Goal: Task Accomplishment & Management: Manage account settings

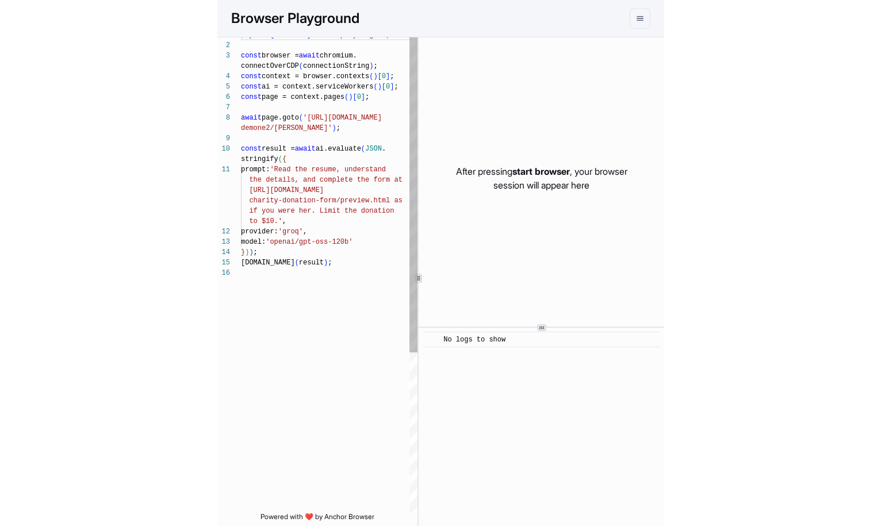
scroll to position [83, 0]
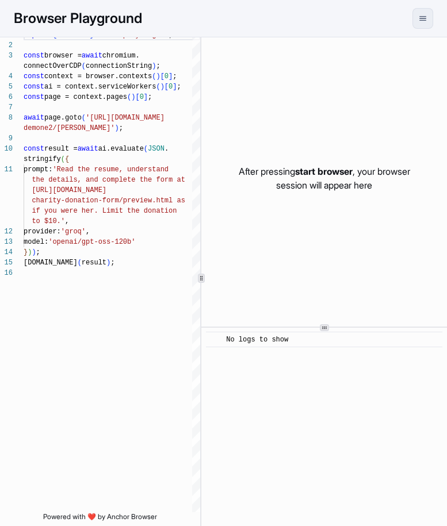
click at [423, 25] on button "menu" at bounding box center [422, 18] width 21 height 21
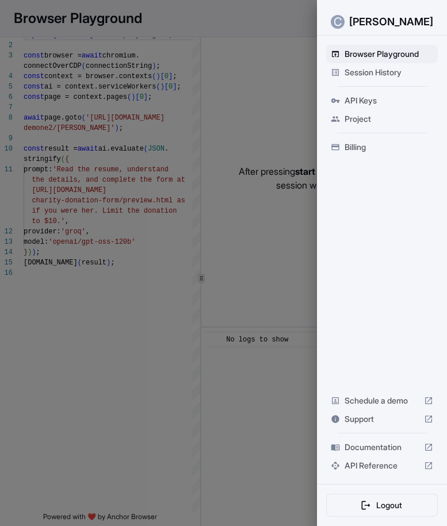
click at [351, 28] on p "Christine Astoria" at bounding box center [391, 22] width 84 height 17
click at [344, 21] on div "C" at bounding box center [338, 22] width 14 height 14
click at [362, 21] on p "Christine Astoria" at bounding box center [391, 22] width 84 height 17
click at [340, 22] on div "C" at bounding box center [338, 22] width 14 height 14
click at [185, 62] on div at bounding box center [223, 263] width 447 height 526
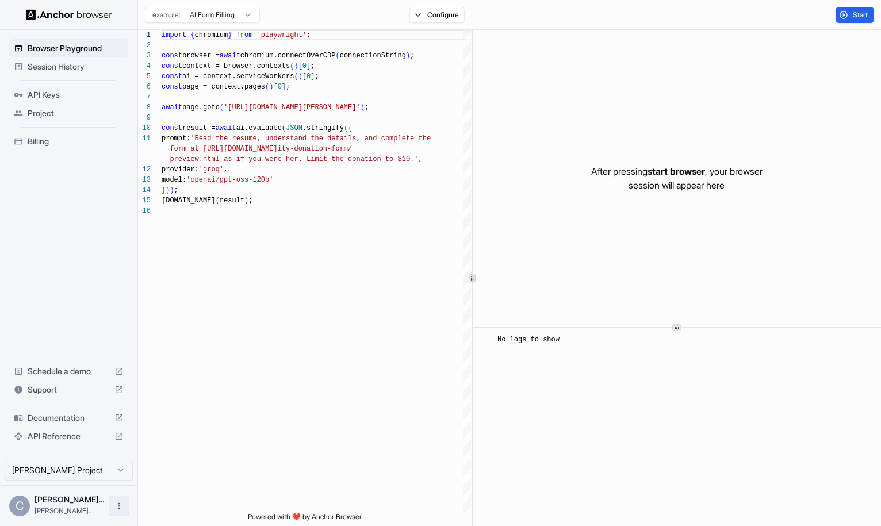
click at [120, 501] on button "Open menu" at bounding box center [119, 506] width 21 height 21
click at [21, 492] on div at bounding box center [440, 263] width 881 height 526
click at [49, 508] on span "[PERSON_NAME]..." at bounding box center [64, 511] width 59 height 9
click at [50, 478] on html "Browser Playground Session History API Keys Project Billing Schedule a demo Sup…" at bounding box center [440, 263] width 881 height 526
click at [100, 488] on html "Browser Playground Session History API Keys Project Billing Schedule a demo Sup…" at bounding box center [440, 263] width 881 height 526
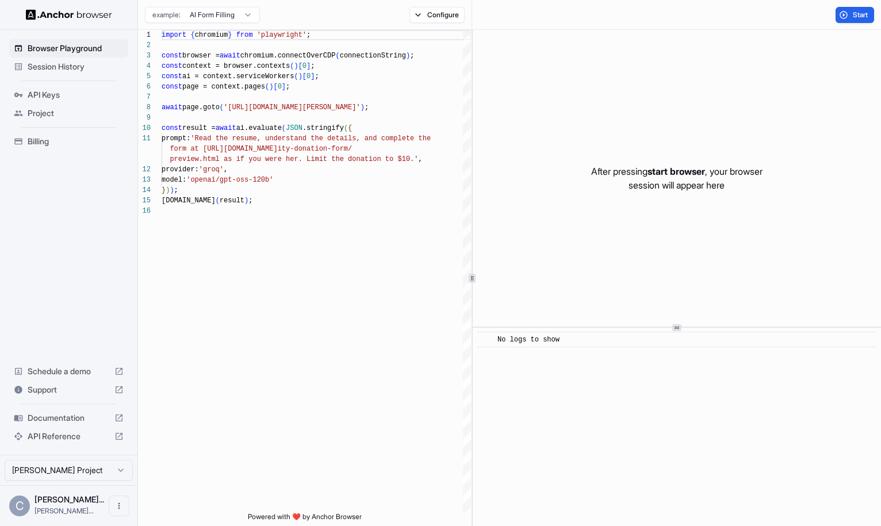
click at [88, 469] on html "Browser Playground Session History API Keys Project Billing Schedule a demo Sup…" at bounding box center [440, 263] width 881 height 526
click at [87, 348] on html "Browser Playground Session History API Keys Project Billing Schedule a demo Sup…" at bounding box center [440, 263] width 881 height 526
click at [125, 458] on div "[PERSON_NAME] Project" at bounding box center [68, 470] width 137 height 30
click at [125, 474] on html "Browser Playground Session History API Keys Project Billing Schedule a demo Sup…" at bounding box center [440, 263] width 881 height 526
click at [111, 317] on html "Browser Playground Session History API Keys Project Billing Schedule a demo Sup…" at bounding box center [440, 263] width 881 height 526
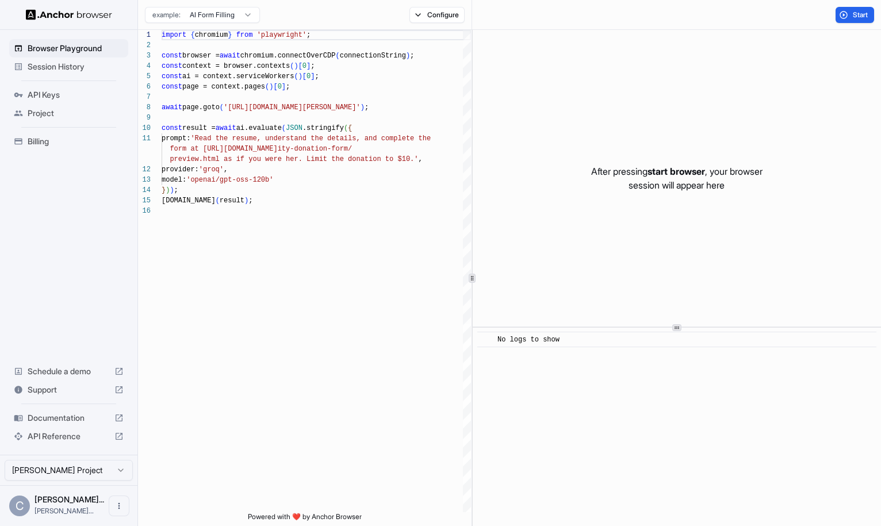
click at [71, 13] on img at bounding box center [69, 14] width 86 height 11
click at [20, 508] on div "C" at bounding box center [19, 506] width 21 height 21
click at [43, 508] on span "[PERSON_NAME]..." at bounding box center [64, 511] width 59 height 9
click at [129, 509] on div "C [PERSON_NAME]... [PERSON_NAME]..." at bounding box center [68, 505] width 137 height 41
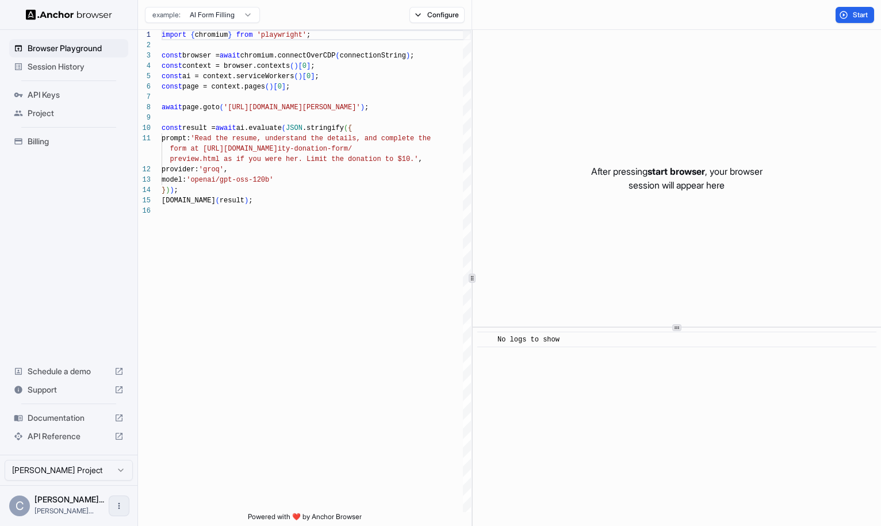
click at [109, 508] on button "Open menu" at bounding box center [119, 506] width 21 height 21
click at [304, 389] on div at bounding box center [440, 263] width 881 height 526
click at [77, 148] on div "Billing" at bounding box center [68, 141] width 119 height 18
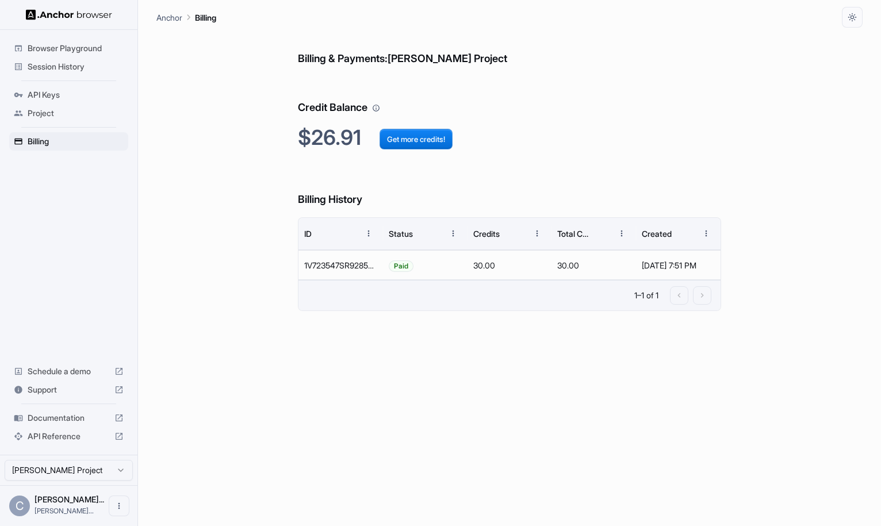
click at [78, 85] on ul "Browser Playground Session History API Keys Project Billing" at bounding box center [69, 95] width 128 height 121
click at [72, 92] on span "API Keys" at bounding box center [76, 95] width 96 height 12
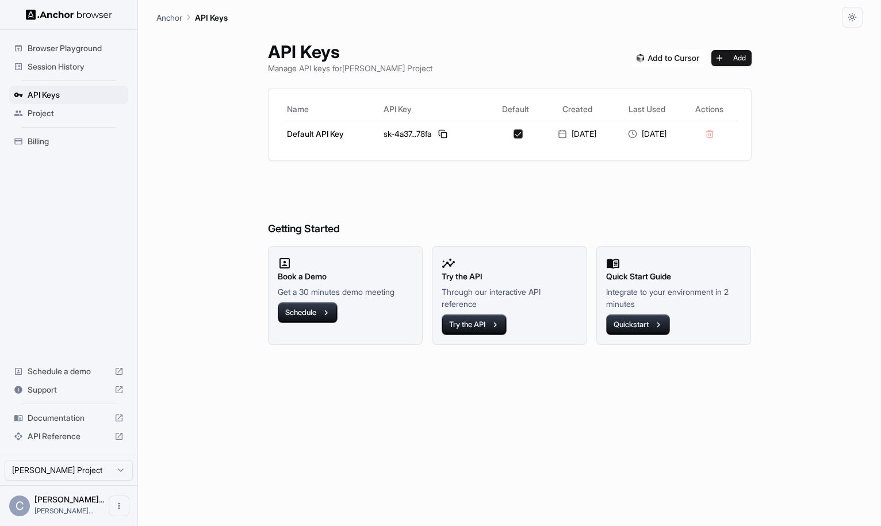
click at [174, 15] on p "Anchor" at bounding box center [169, 18] width 26 height 12
click at [53, 13] on img at bounding box center [69, 14] width 86 height 11
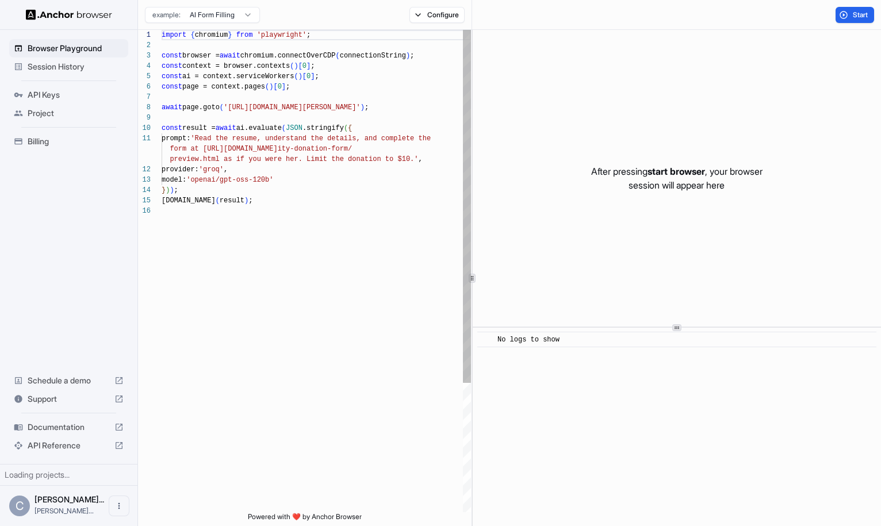
scroll to position [104, 0]
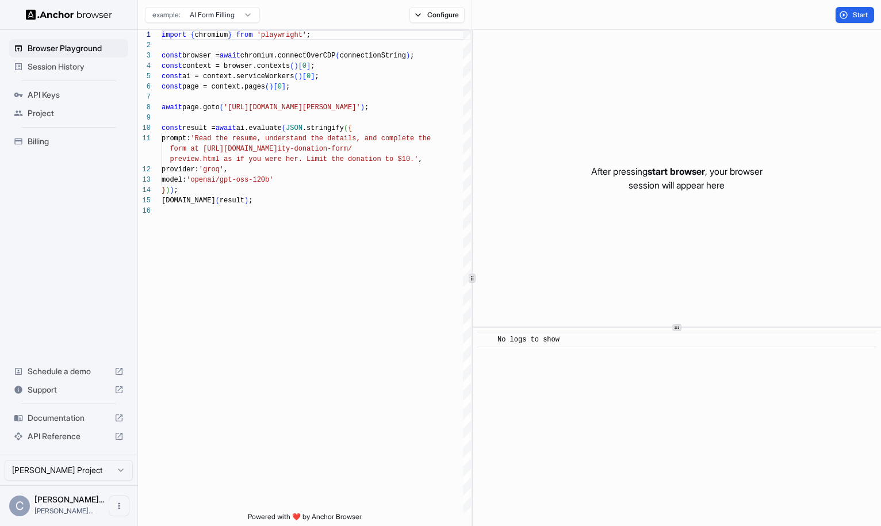
drag, startPoint x: 671, startPoint y: 116, endPoint x: 663, endPoint y: 106, distance: 13.1
click at [672, 116] on div "After pressing start browser , your browser session will appear here" at bounding box center [677, 178] width 408 height 297
click at [132, 511] on div "C Christine Ast... christine@ecot..." at bounding box center [68, 505] width 137 height 41
click at [128, 511] on button "Open menu" at bounding box center [119, 506] width 21 height 21
click at [61, 502] on span "Logout" at bounding box center [61, 506] width 26 height 12
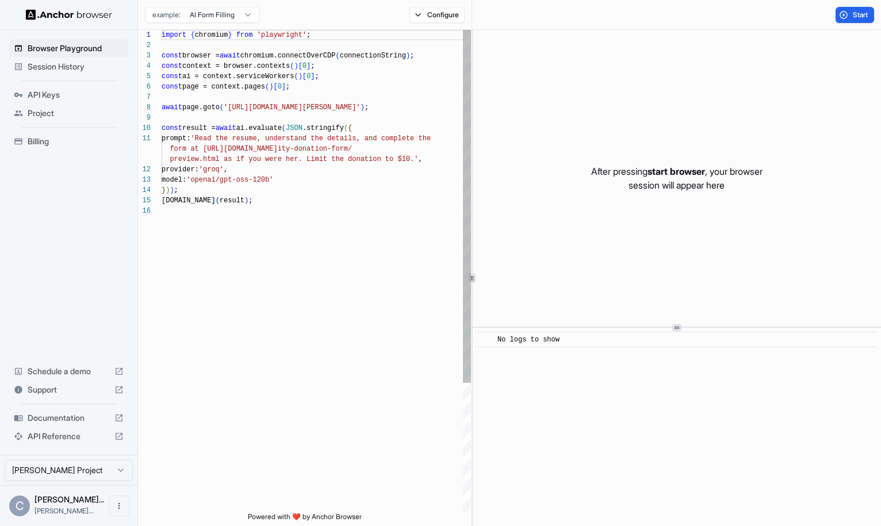
scroll to position [104, 0]
click at [104, 508] on div "C [PERSON_NAME]... [PERSON_NAME]..." at bounding box center [68, 505] width 137 height 41
click at [116, 508] on icon "Open menu" at bounding box center [118, 505] width 9 height 9
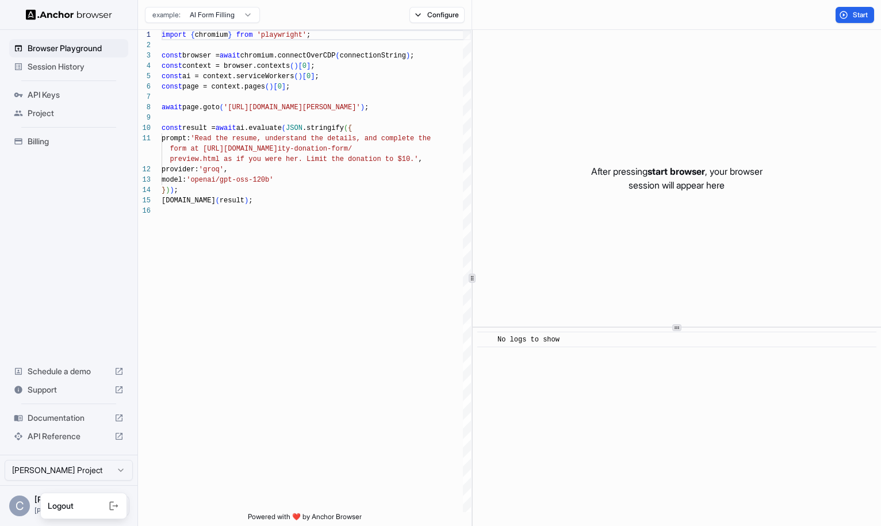
click at [78, 418] on div at bounding box center [440, 263] width 881 height 526
